Goal: Complete application form: Complete application form

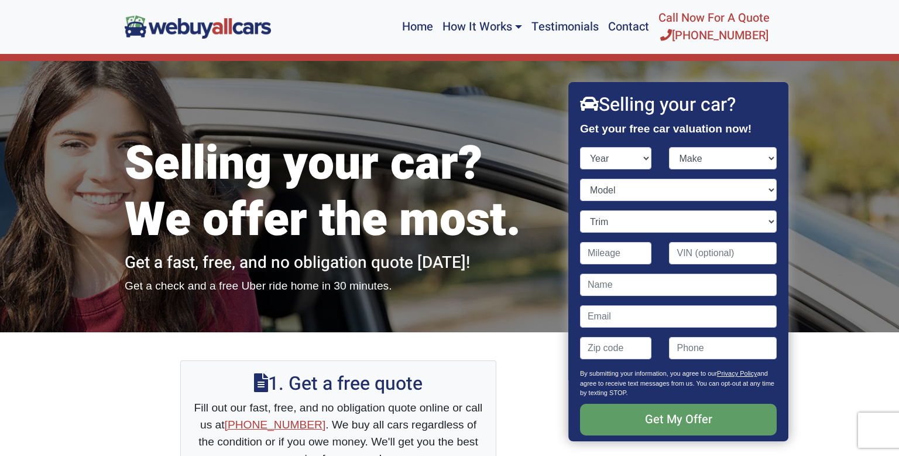
select select "2004"
click at [580, 147] on select "Year [DATE] 2025 2024 2023 2022 2021 2020 2019 2018 2017 2016 2015 2014 2013 20…" at bounding box center [616, 158] width 72 height 22
click at [773, 157] on select "Make Acura Aston [PERSON_NAME] Audi Bentley BMW Buick Cadillac Chevrolet Chrysl…" at bounding box center [724, 158] width 108 height 22
select select "Jeep"
click at [670, 147] on select "Make Acura Aston [PERSON_NAME] Audi Bentley BMW Buick Cadillac Chevrolet Chrysl…" at bounding box center [724, 158] width 108 height 22
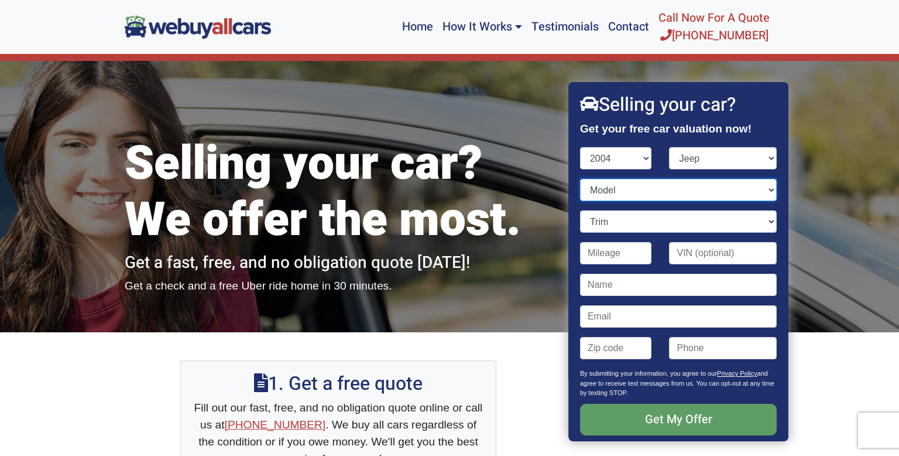
click at [773, 191] on select "Model Grand Cherokee Liberty Wrangler" at bounding box center [678, 190] width 197 height 22
select select "Grand Cherokee"
click at [580, 179] on select "Model Grand Cherokee Liberty Wrangler" at bounding box center [678, 190] width 197 height 22
click at [773, 222] on select "Trim Laredo 4WD 4dr SUV (4.0L 6cyl) Laredo Rwd 4dr SUV (4.0L 6cyl) Limited 4WD …" at bounding box center [678, 221] width 197 height 22
select select "Limited 4WD 4dr SUV (4.0L 6cyl)"
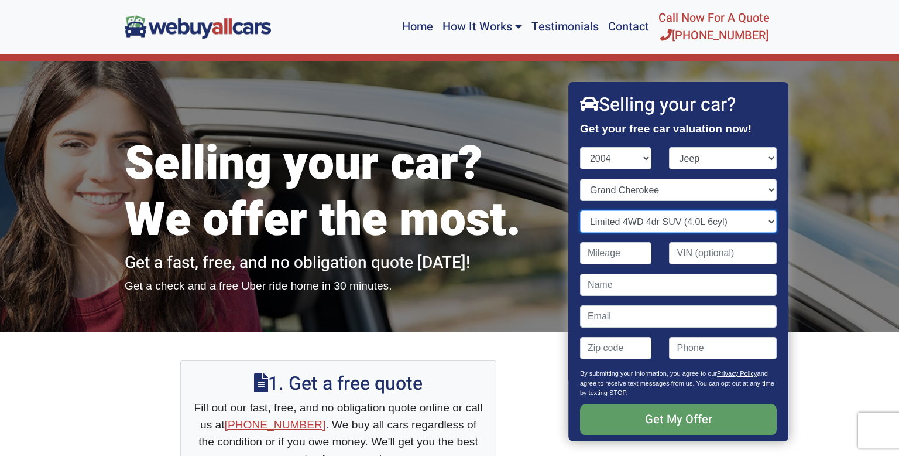
click at [580, 210] on select "Trim Laredo 4WD 4dr SUV (4.0L 6cyl) Laredo Rwd 4dr SUV (4.0L 6cyl) Limited 4WD …" at bounding box center [678, 221] width 197 height 22
click at [587, 252] on input "Contact form" at bounding box center [616, 253] width 72 height 22
type input "104,000"
click at [592, 285] on input "Contact form" at bounding box center [678, 284] width 197 height 22
type input "[PERSON_NAME]"
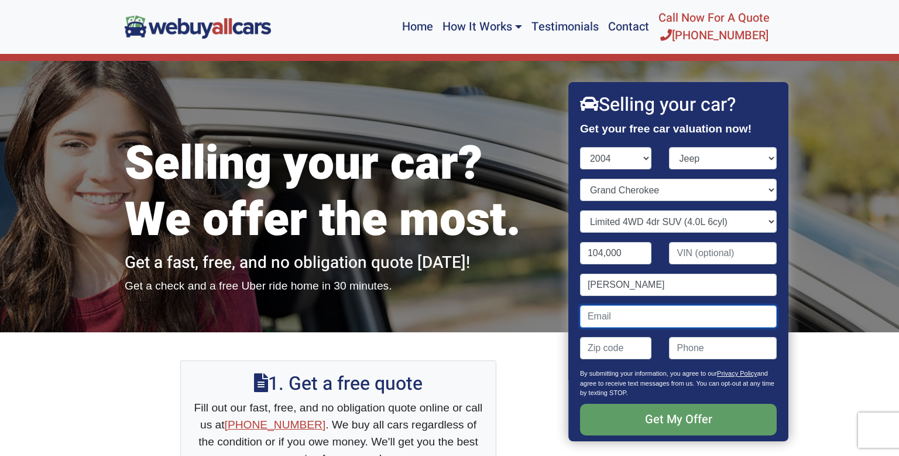
type input "[EMAIL_ADDRESS][DOMAIN_NAME]"
type input "08034"
type input "6095609132"
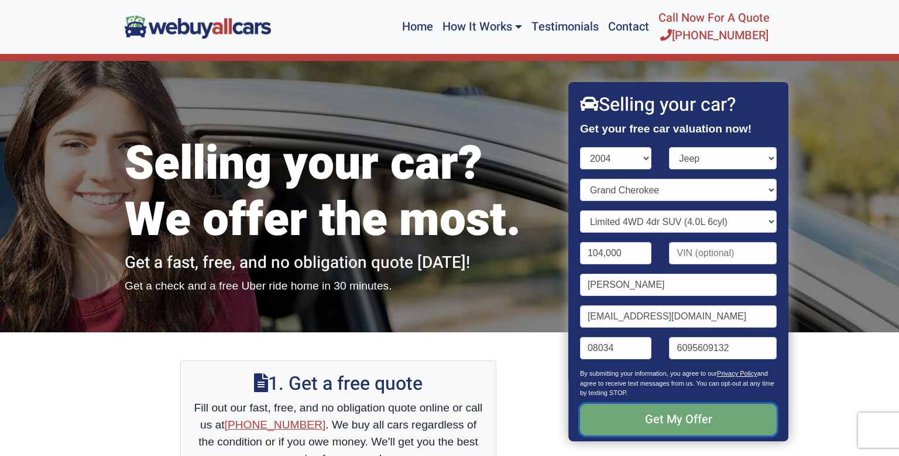
click at [695, 418] on input "Get My Offer" at bounding box center [678, 419] width 197 height 32
